Goal: Find specific page/section

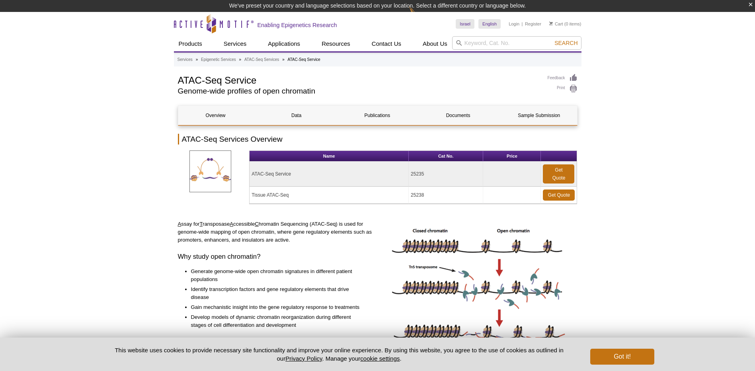
drag, startPoint x: 0, startPoint y: 0, endPoint x: 459, endPoint y: 43, distance: 461.4
click at [459, 43] on icon at bounding box center [459, 43] width 6 height 6
click at [477, 45] on input "search" at bounding box center [516, 43] width 129 height 14
paste input "91194"
type input "91194"
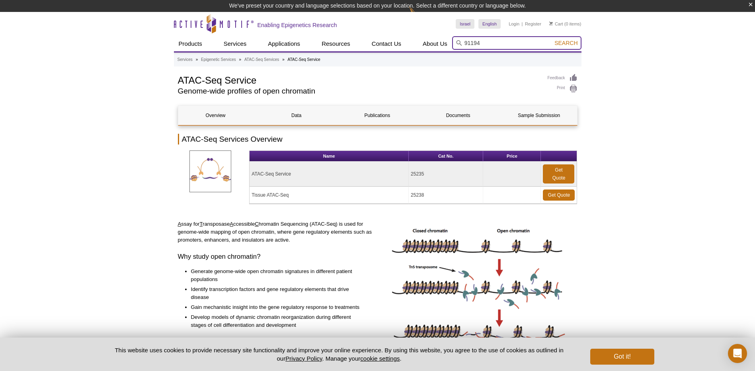
click at [552, 39] on button "Search" at bounding box center [566, 42] width 28 height 7
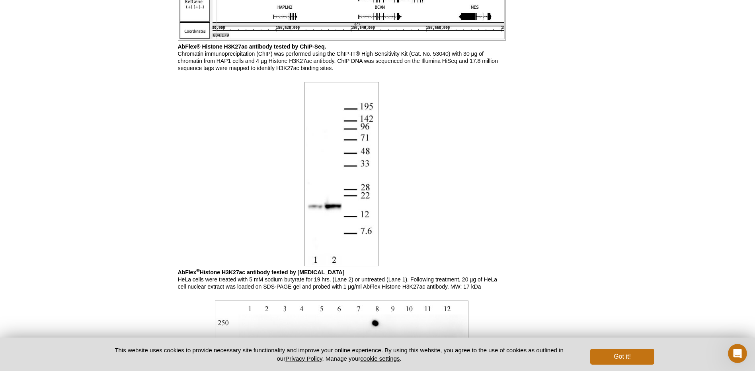
scroll to position [518, 0]
